Goal: Task Accomplishment & Management: Manage account settings

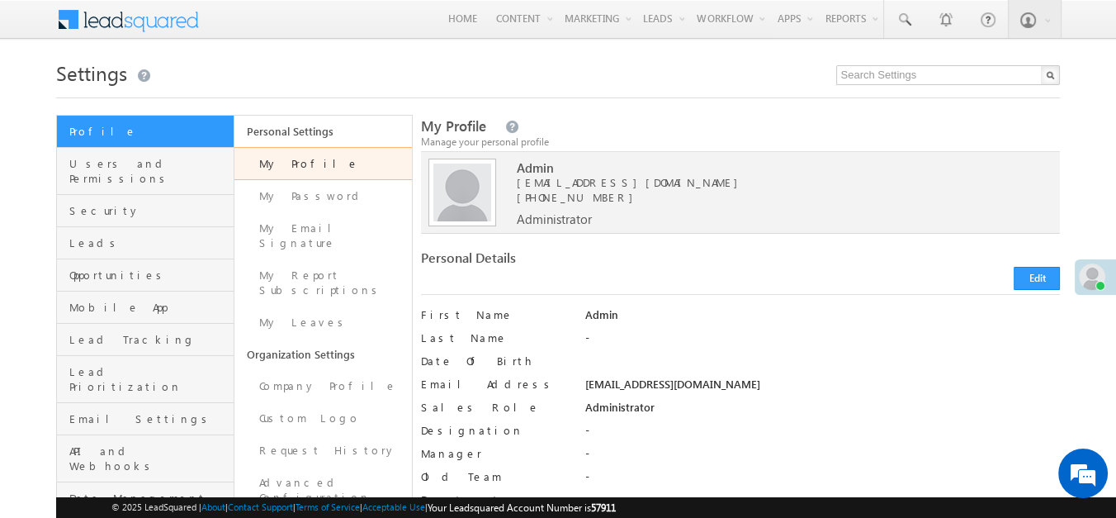
scroll to position [14, 0]
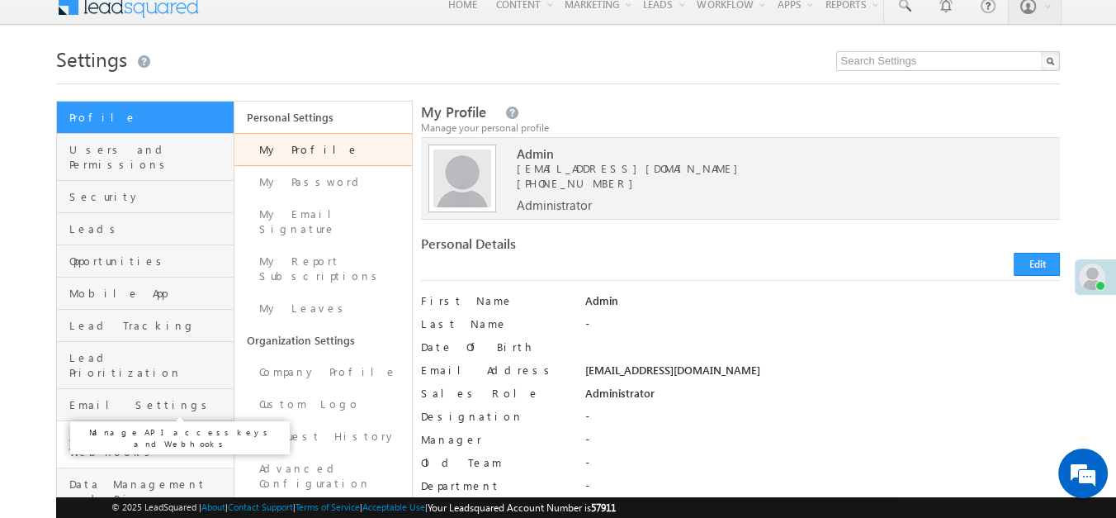
click at [159, 429] on span "API and Webhooks" at bounding box center [149, 444] width 160 height 30
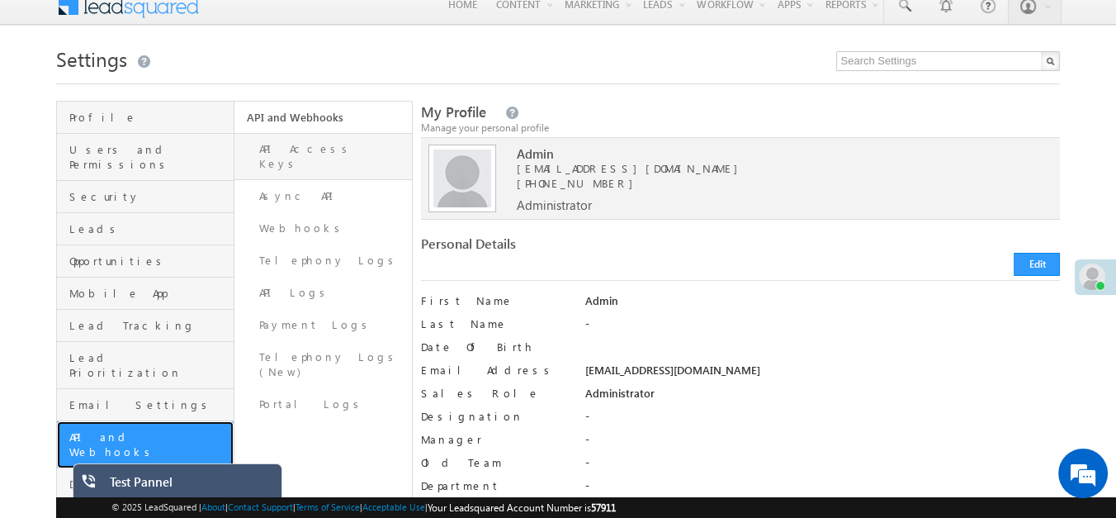
scroll to position [0, 0]
click at [322, 148] on link "API Access Keys" at bounding box center [322, 156] width 177 height 47
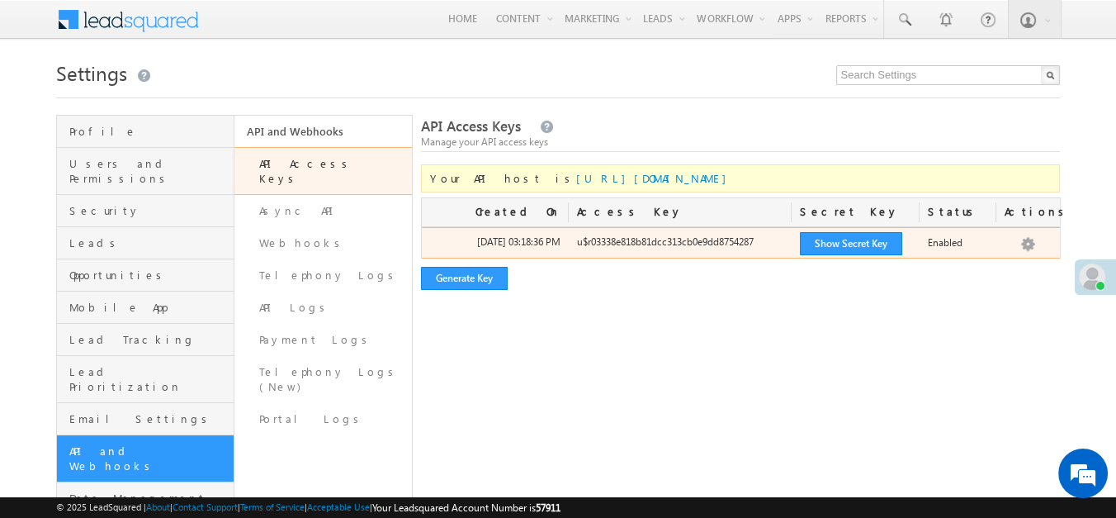
click at [671, 246] on div "u$r03338e818b81dcc313cb0e9dd8754287" at bounding box center [681, 245] width 224 height 23
copy div "u$r03338e818b81dcc313cb0e9dd8754287"
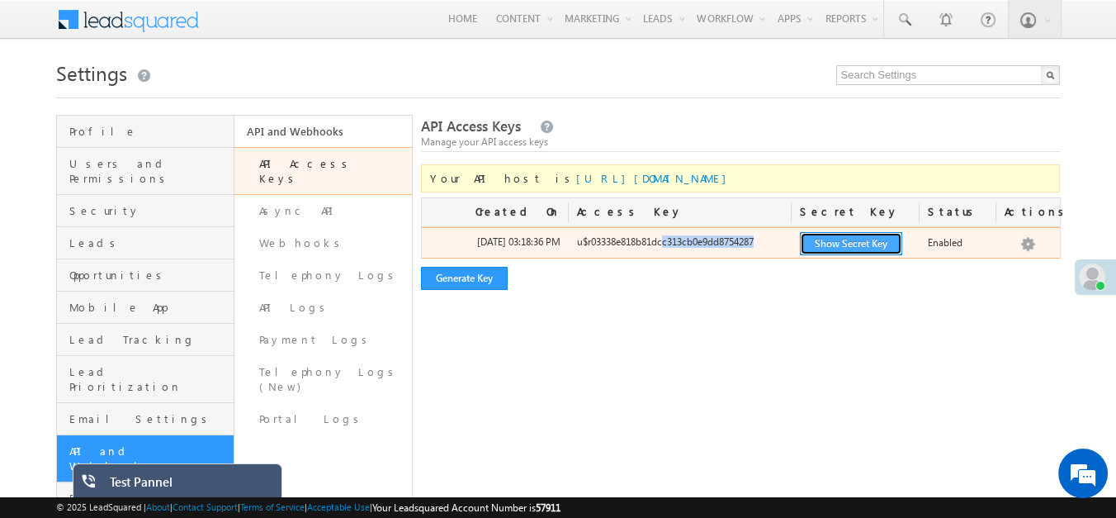
click at [844, 240] on button "Show Secret Key" at bounding box center [851, 243] width 102 height 23
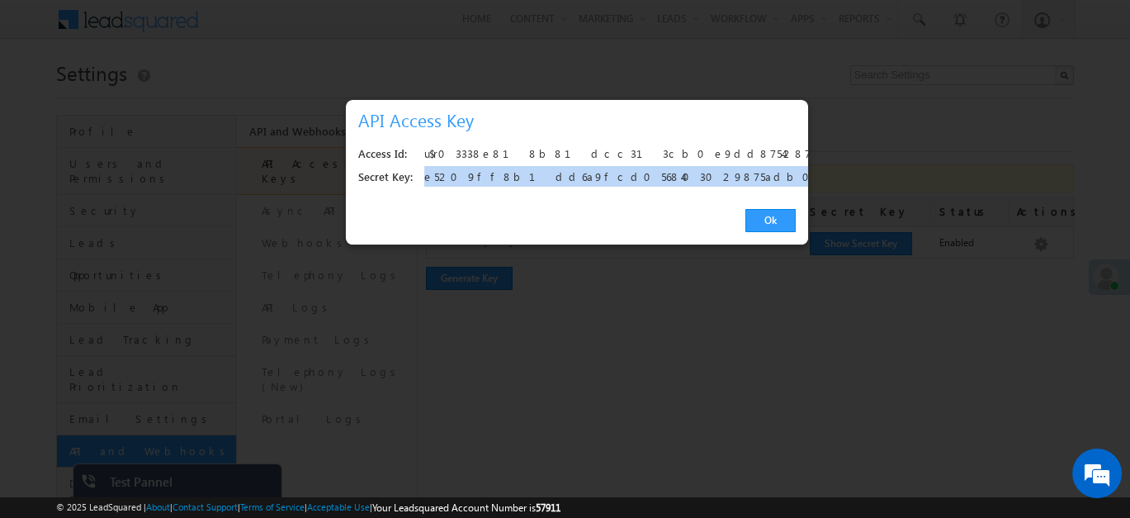
drag, startPoint x: 650, startPoint y: 168, endPoint x: 414, endPoint y: 185, distance: 236.7
click at [414, 185] on div "Secret Key: e5209ff8b1dd6a9fcd0568403029875adb08ff8d" at bounding box center [577, 177] width 438 height 23
copy div "e5209ff8b1dd6a9fcd0568403029875adb08ff8d"
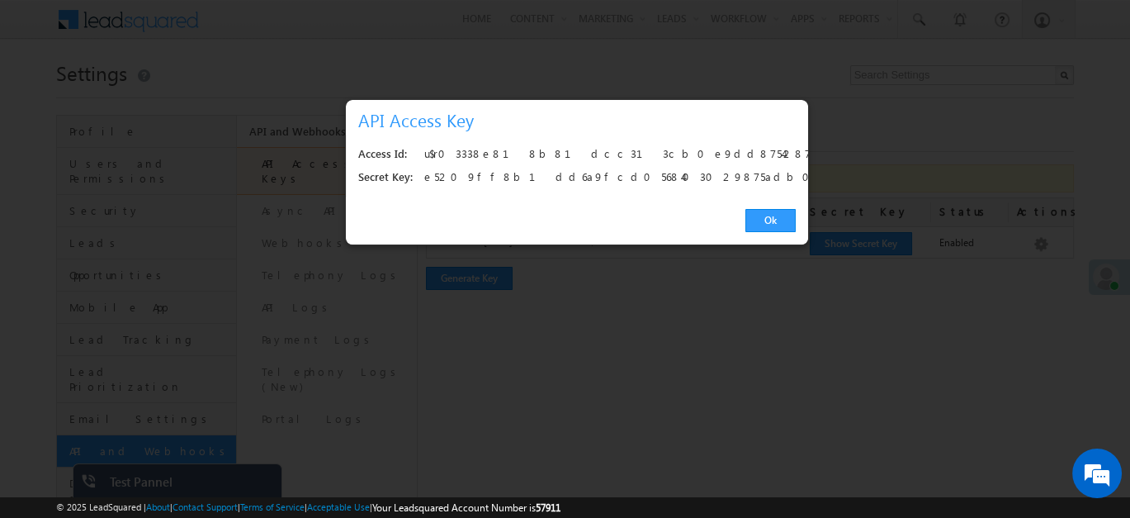
click at [570, 155] on div "u$r03338e818b81dcc313cb0e9dd8754287" at bounding box center [605, 154] width 362 height 23
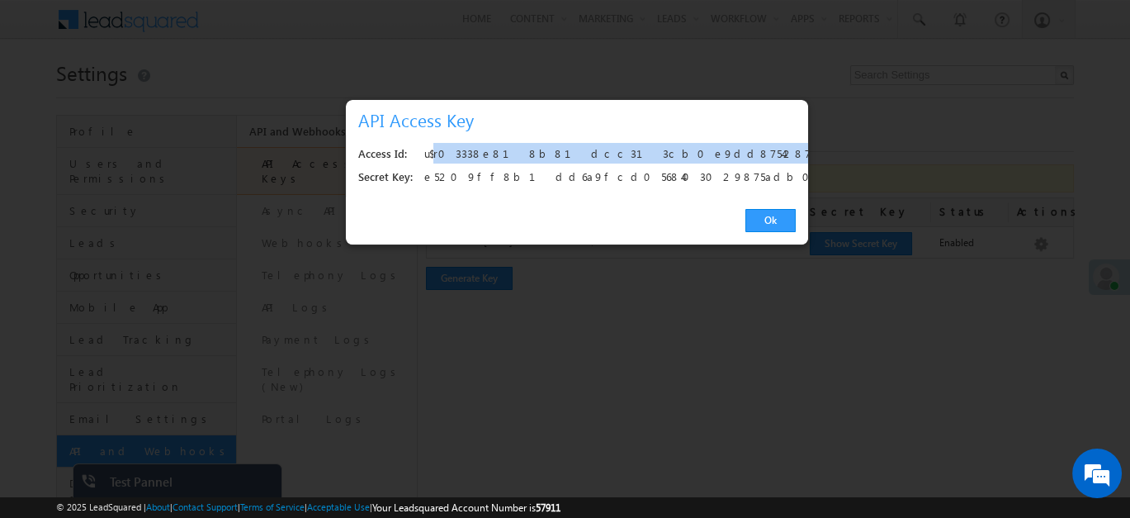
click at [570, 155] on div "u$r03338e818b81dcc313cb0e9dd8754287" at bounding box center [605, 154] width 362 height 23
copy div "u$r03338e818b81dcc313cb0e9dd8754287"
click at [780, 219] on link "Ok" at bounding box center [770, 220] width 50 height 23
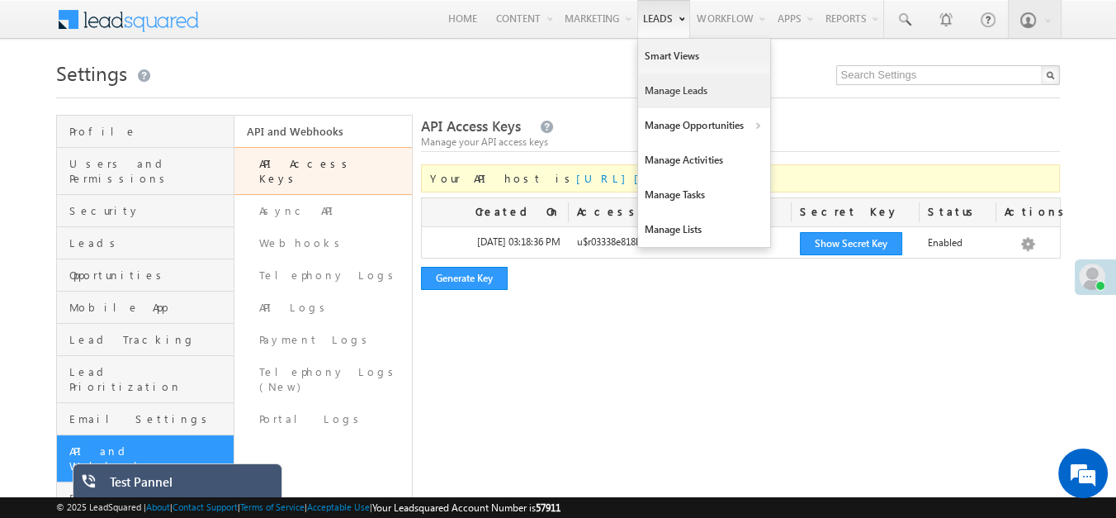
click at [662, 102] on link "Manage Leads" at bounding box center [704, 90] width 132 height 35
